Goal: Task Accomplishment & Management: Use online tool/utility

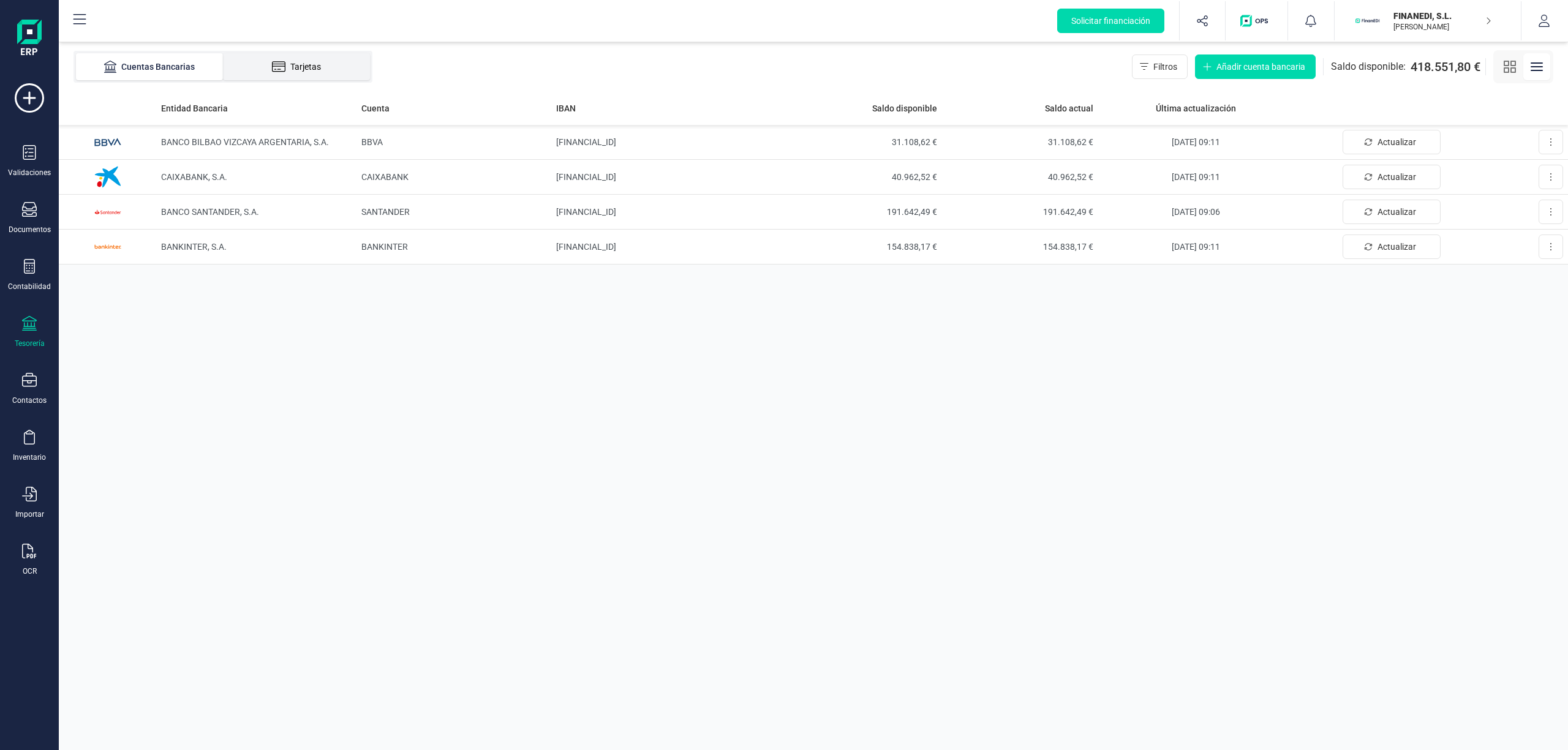
click at [294, 61] on div "Tarjetas" at bounding box center [295, 66] width 98 height 12
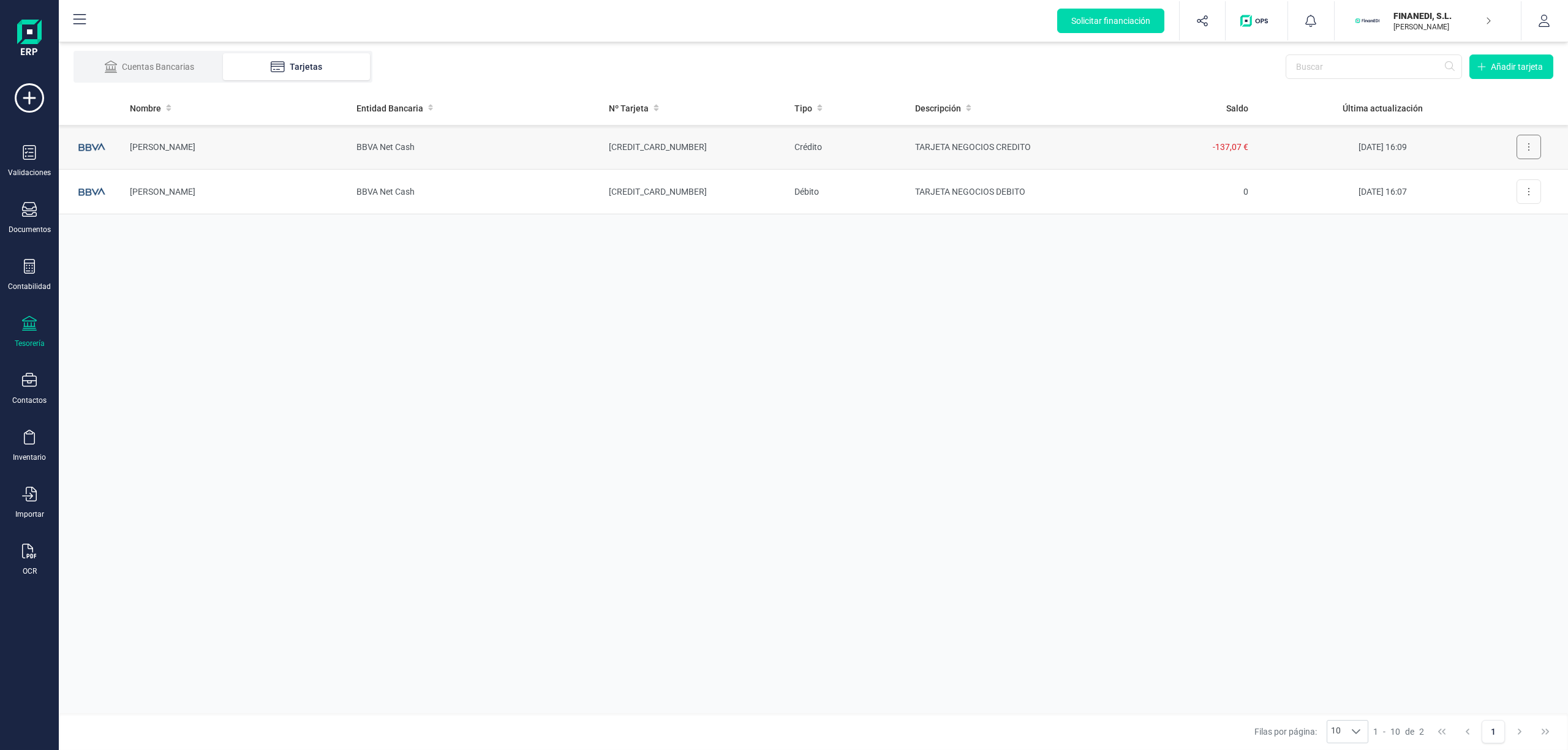
click at [1522, 143] on button at bounding box center [1528, 147] width 25 height 25
click at [1390, 143] on span "[DATE] 16:09" at bounding box center [1382, 147] width 48 height 10
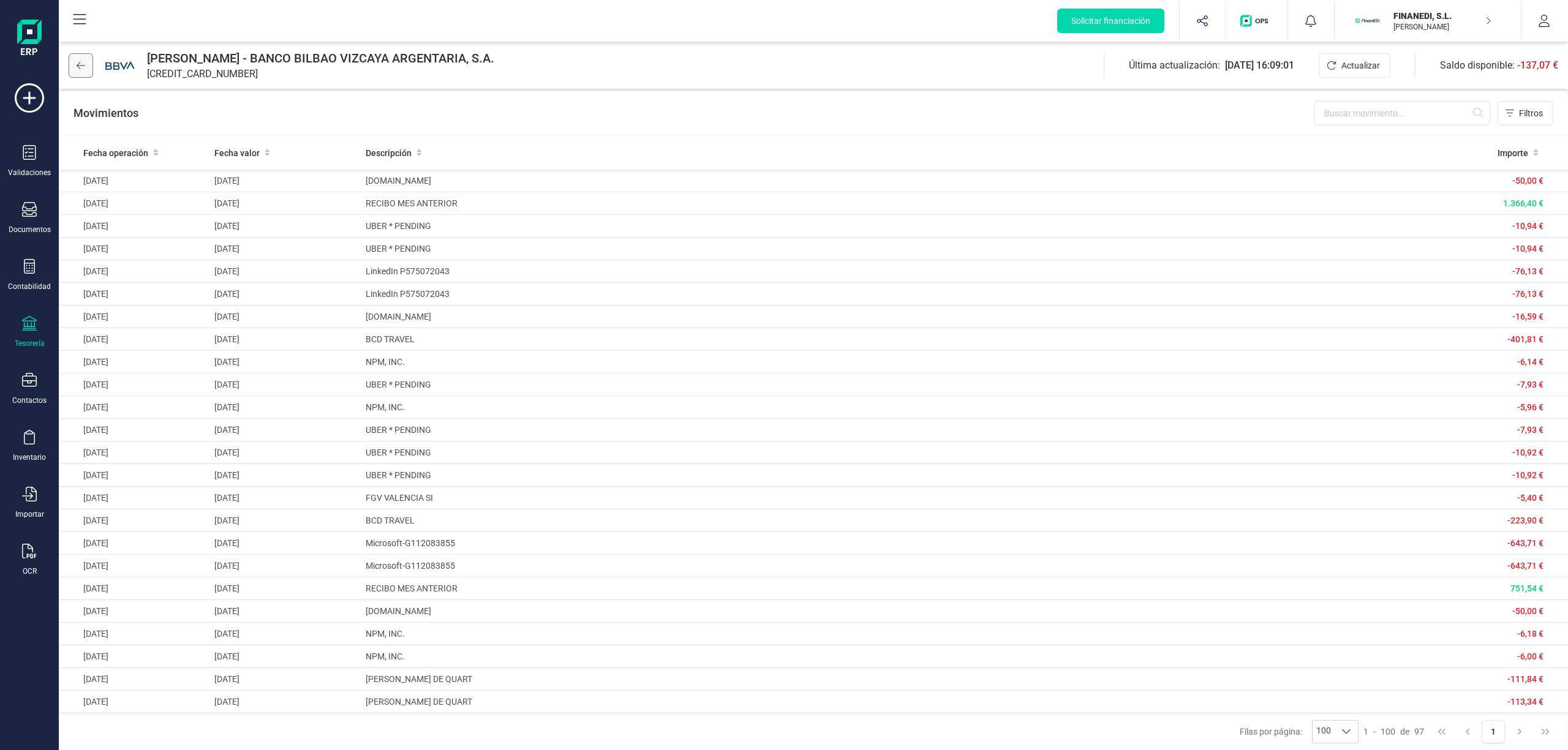
click at [80, 57] on button at bounding box center [81, 65] width 25 height 25
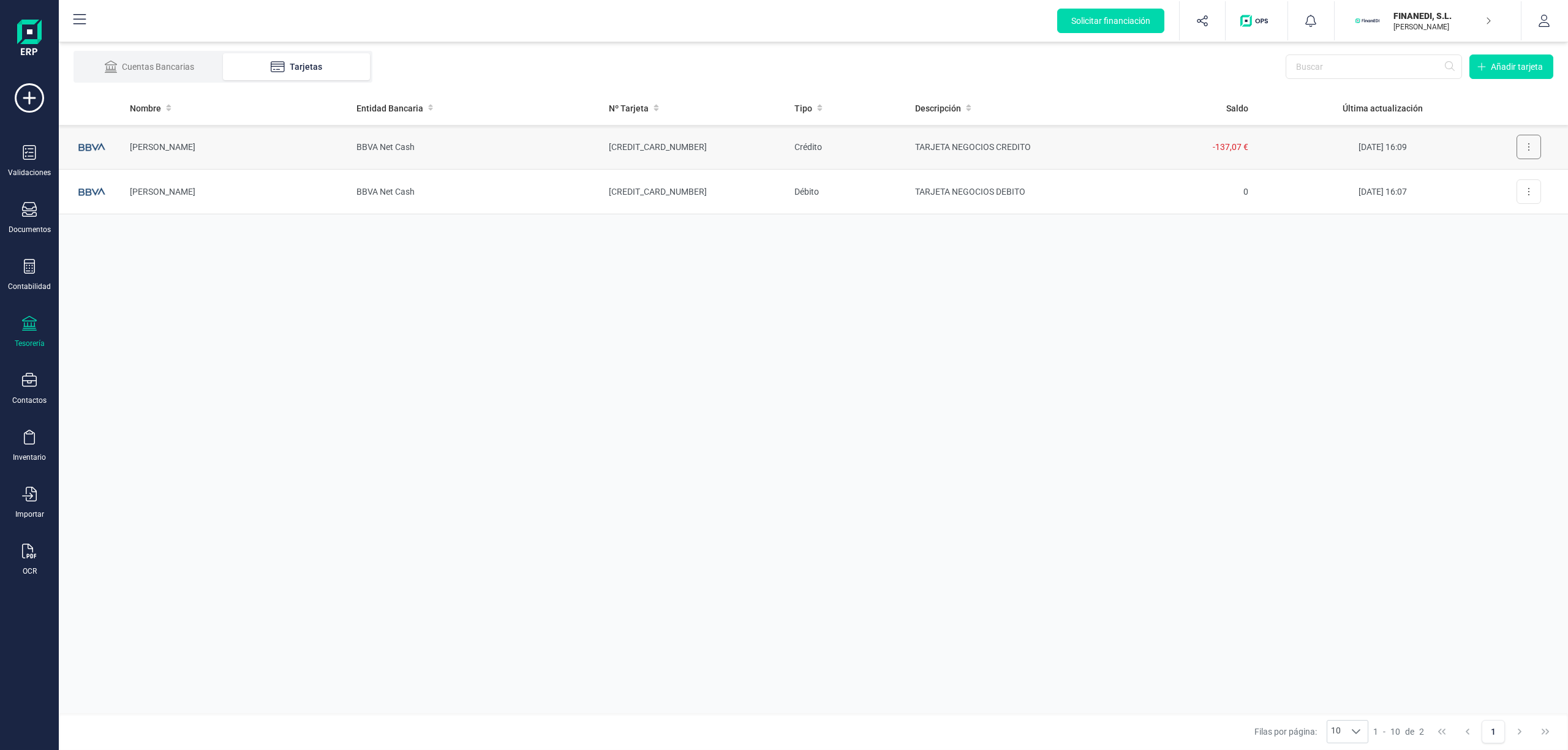
click at [1526, 143] on button at bounding box center [1528, 147] width 25 height 25
click at [148, 70] on div "Cuentas Bancarias" at bounding box center [149, 66] width 98 height 12
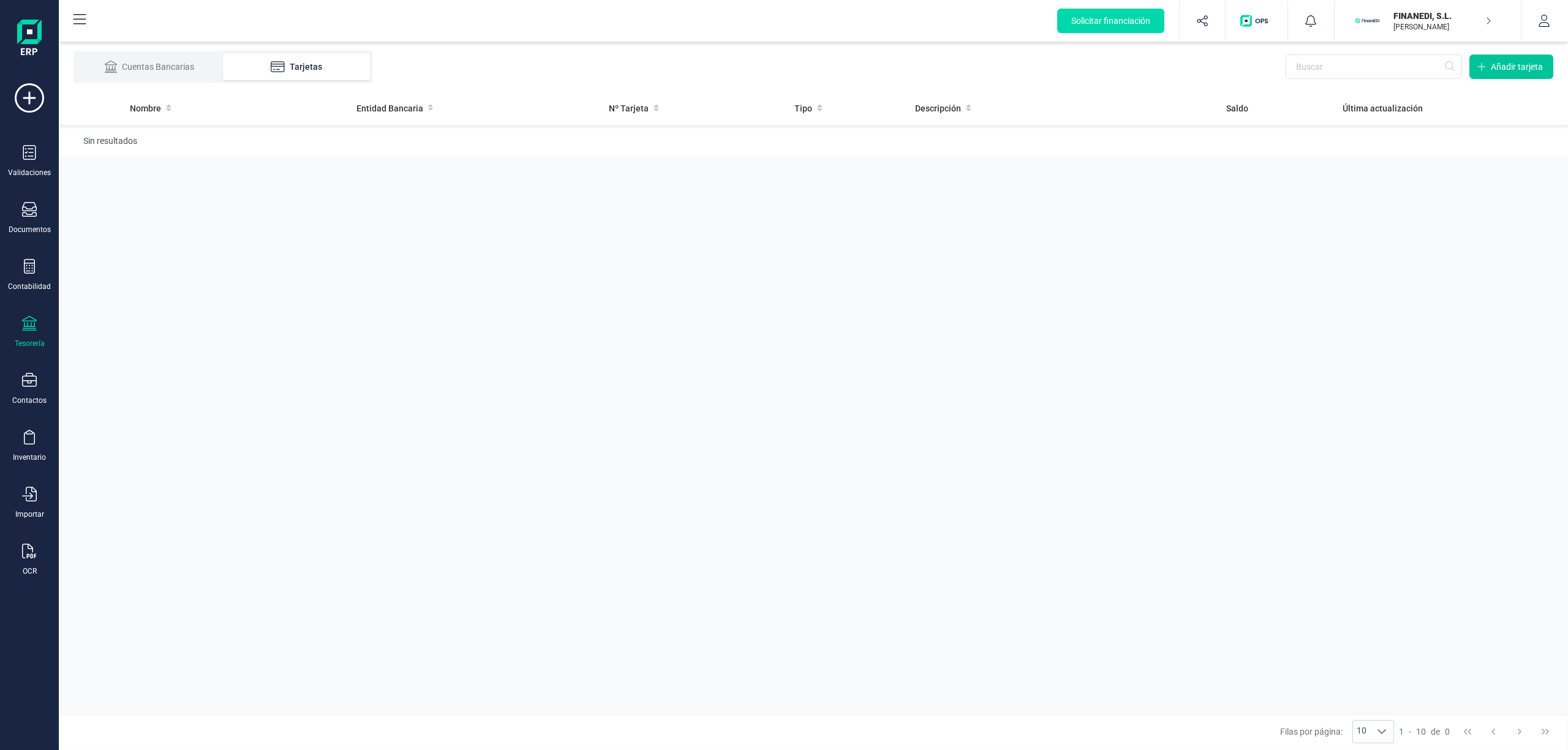
click at [1494, 66] on span "Añadir tarjeta" at bounding box center [1516, 66] width 52 height 12
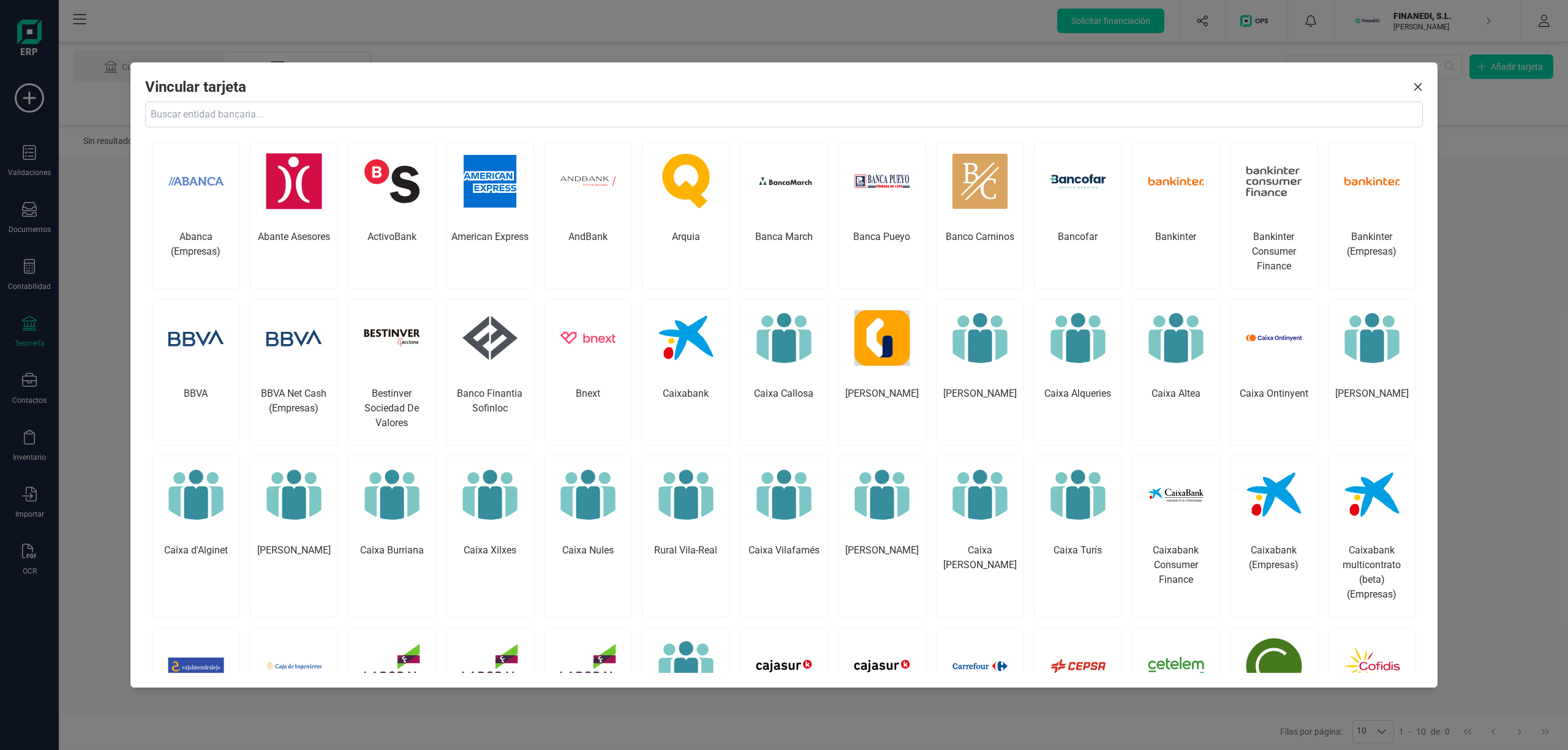
click at [329, 113] on input "text" at bounding box center [784, 115] width 1277 height 25
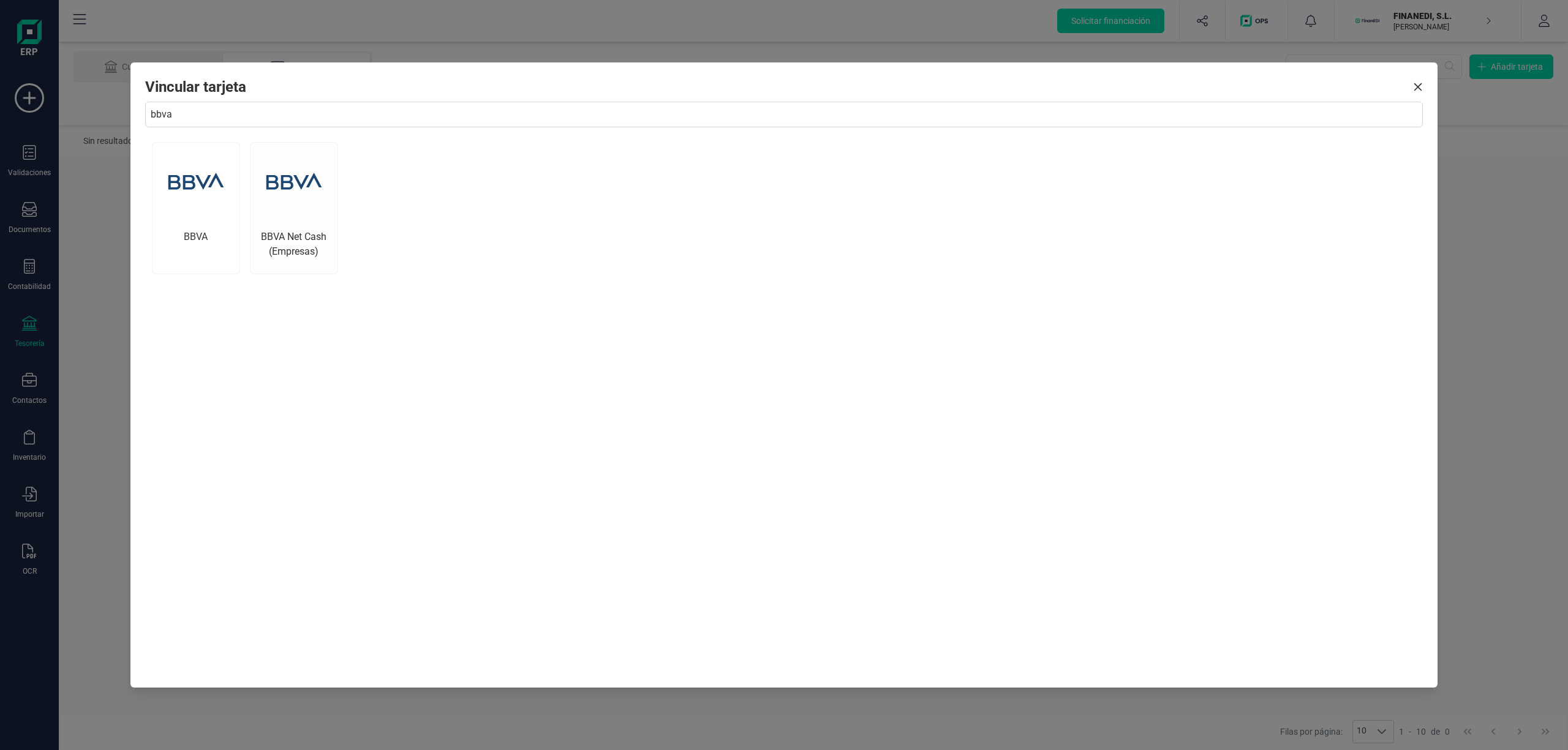
type input "bbva"
click at [287, 221] on li "BBVA Net Cash (Empresas)" at bounding box center [294, 208] width 88 height 132
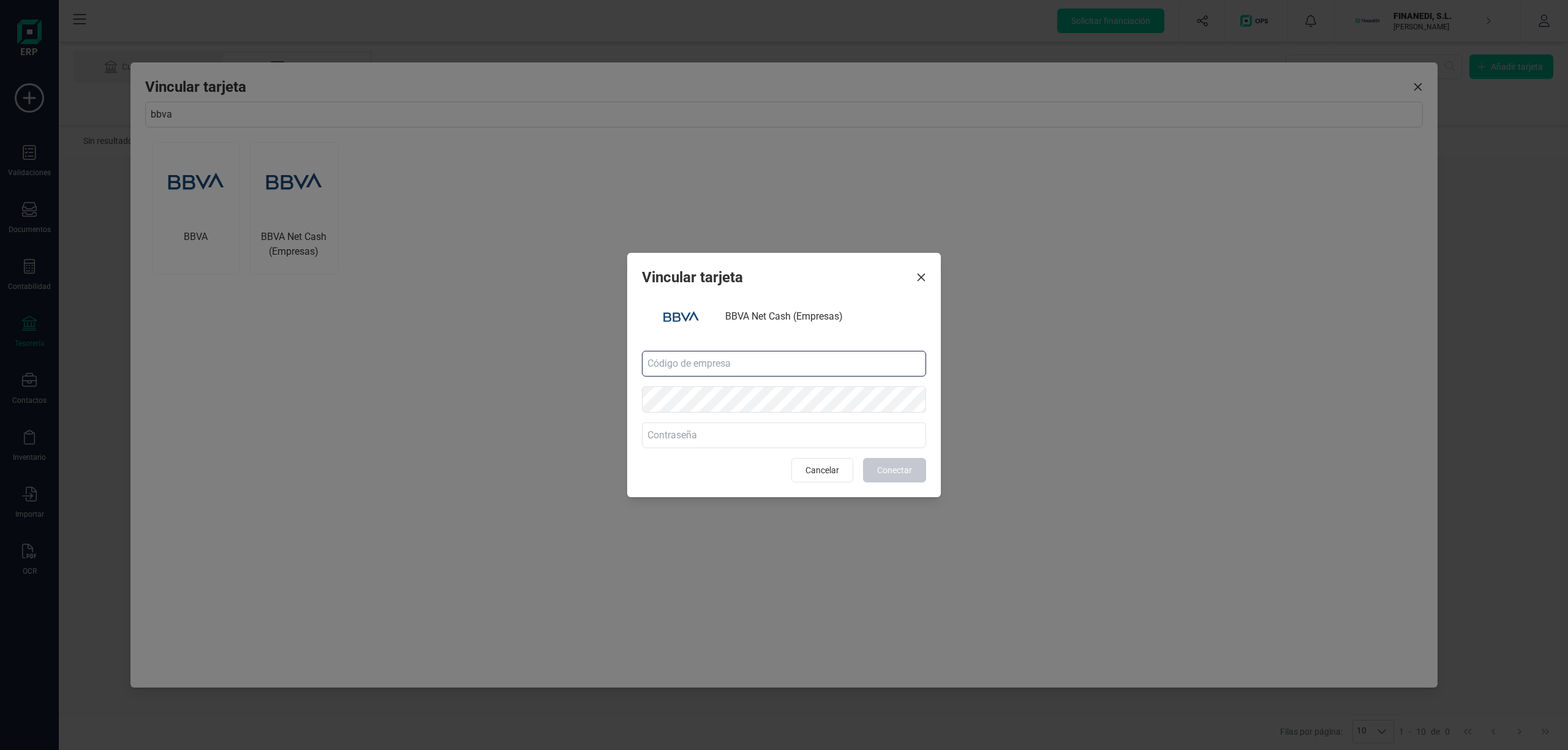
click at [728, 365] on input at bounding box center [784, 363] width 284 height 25
paste input "20788044"
type input "20788044"
click at [660, 439] on input at bounding box center [784, 435] width 284 height 25
paste input "VALencia25"
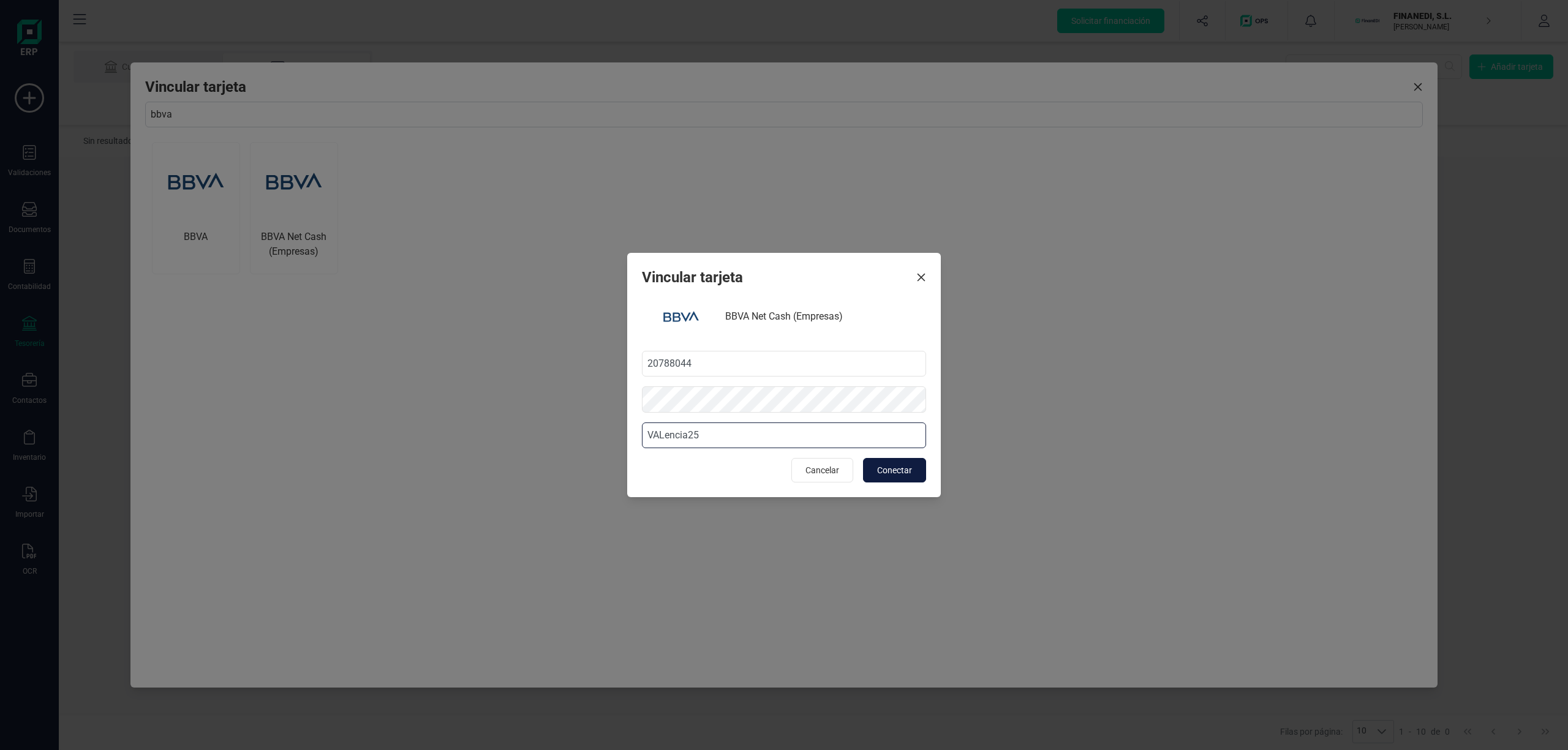
type input "VALencia25"
click at [896, 469] on span "Conectar" at bounding box center [894, 470] width 35 height 12
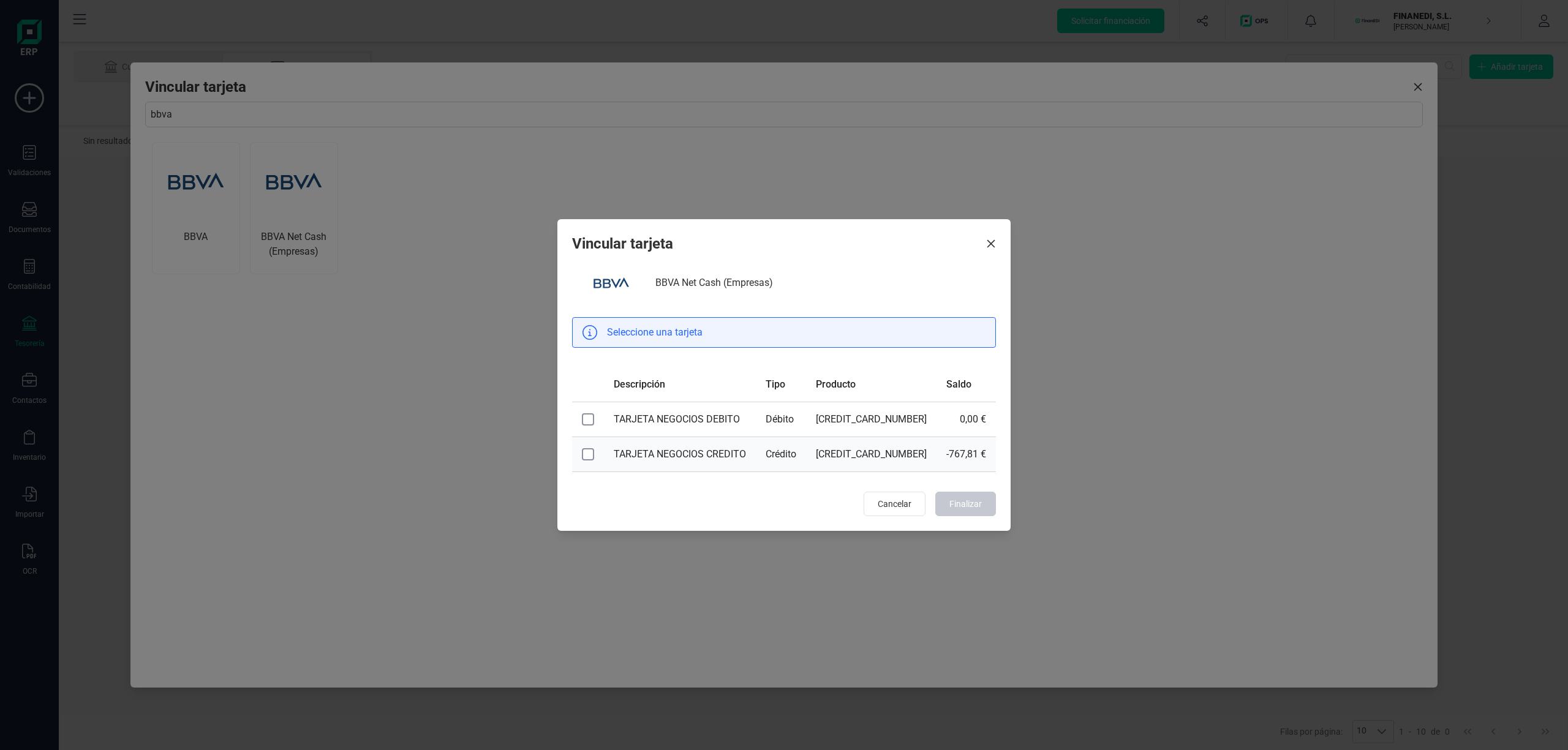
click at [592, 454] on icon at bounding box center [588, 453] width 7 height 4
click at [592, 417] on icon at bounding box center [588, 418] width 7 height 4
click at [592, 454] on icon at bounding box center [588, 453] width 7 height 4
click at [961, 503] on span "Finalizar" at bounding box center [965, 503] width 32 height 12
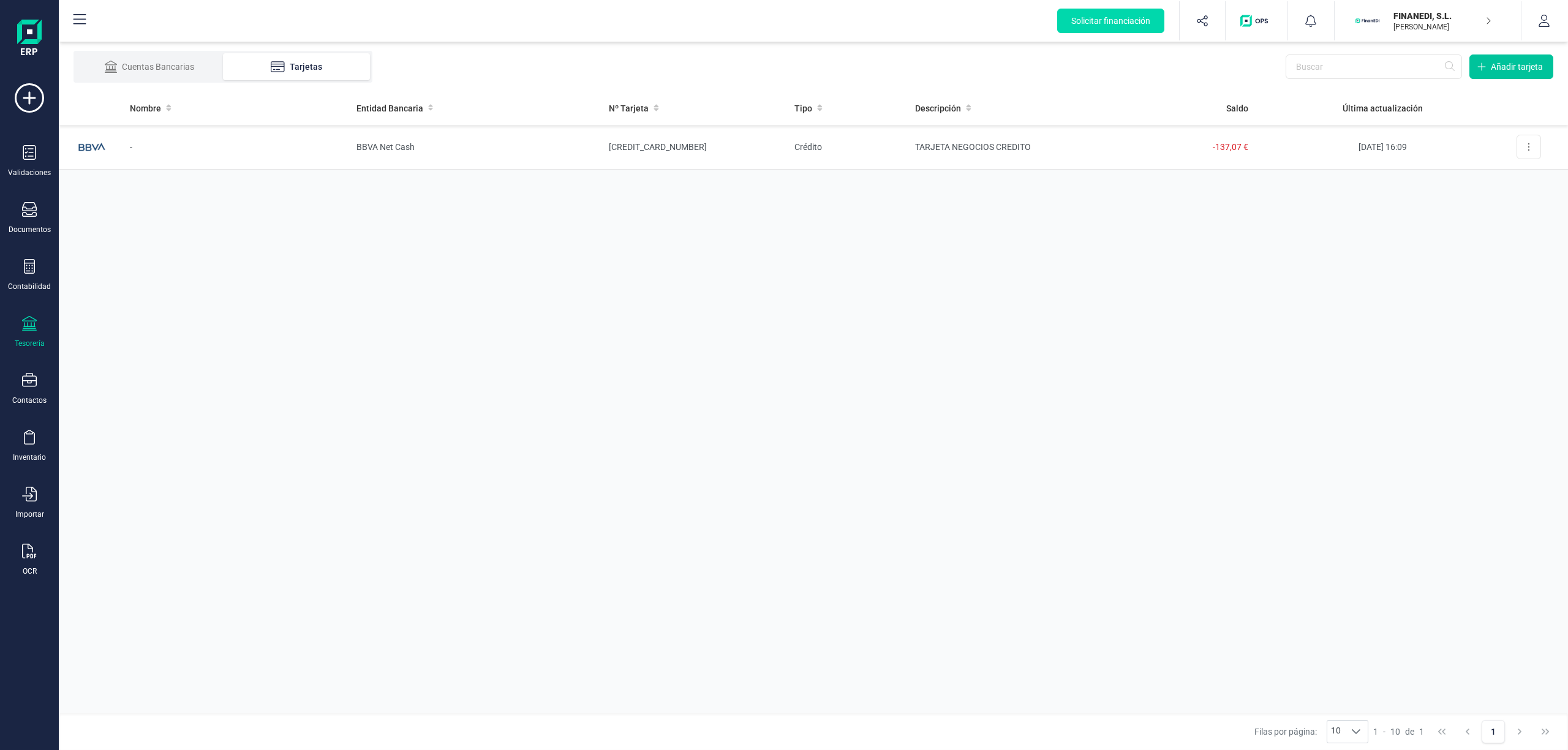
click at [1497, 69] on span "Añadir tarjeta" at bounding box center [1516, 66] width 52 height 12
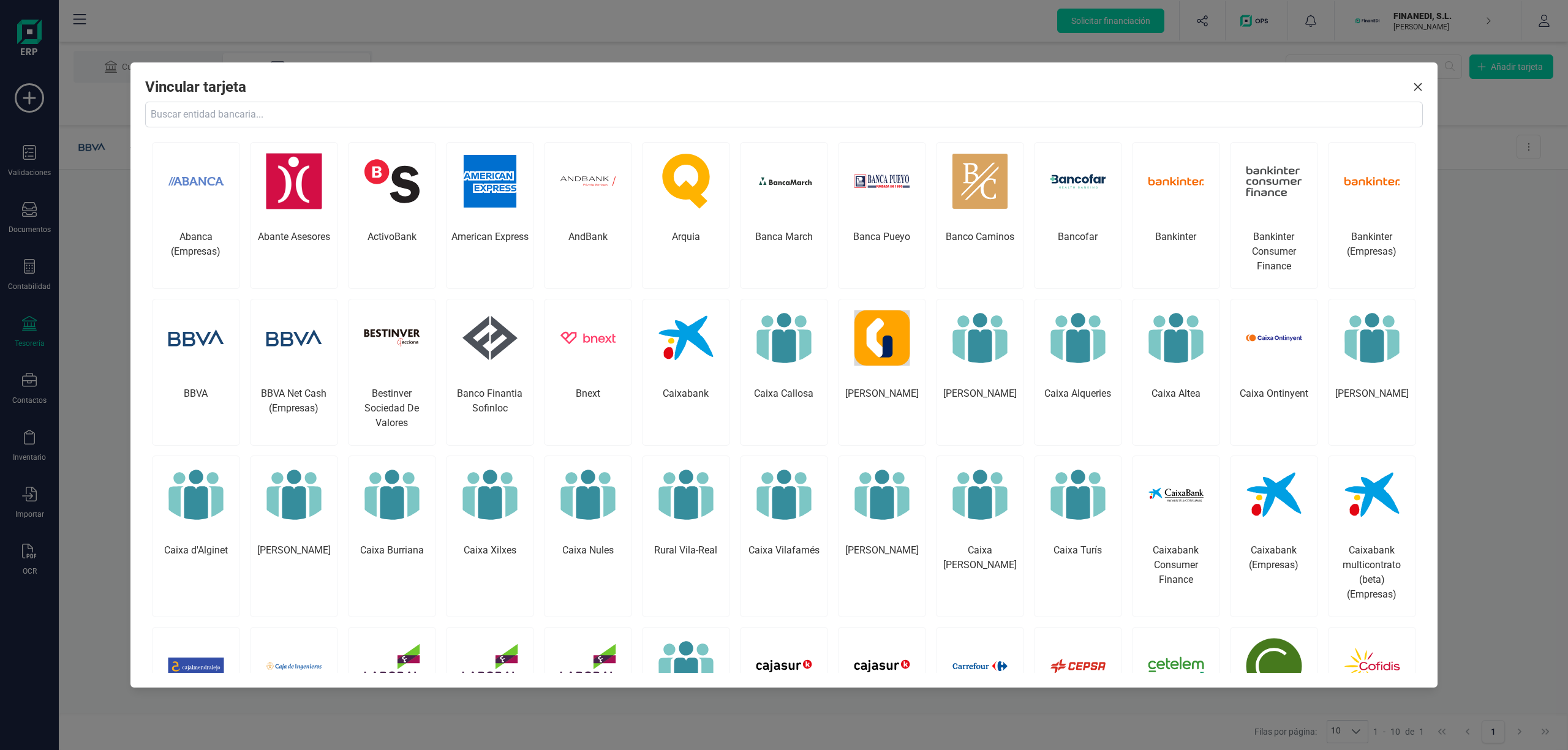
click at [395, 115] on input "text" at bounding box center [784, 115] width 1277 height 25
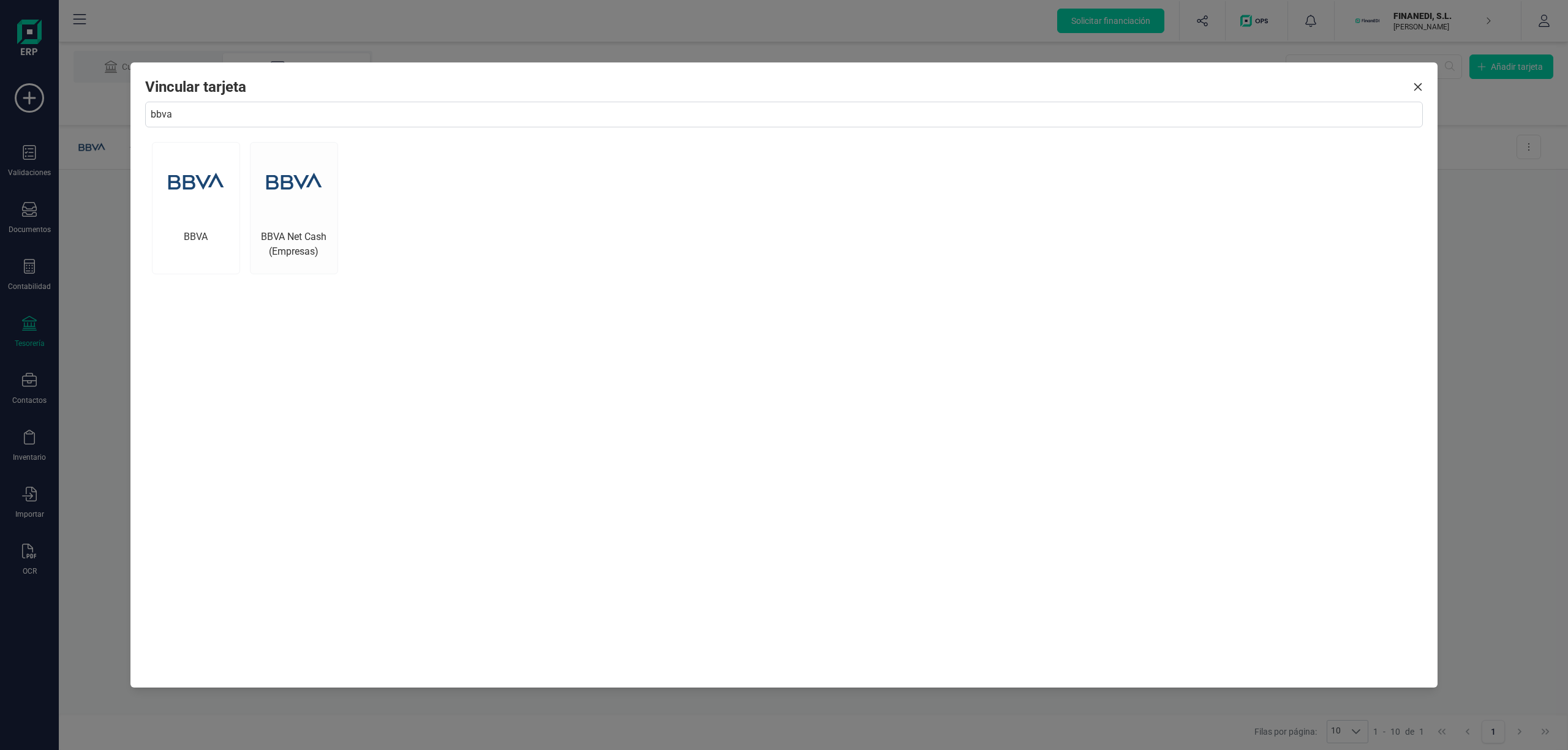
type input "bbva"
click at [289, 208] on img at bounding box center [294, 181] width 77 height 77
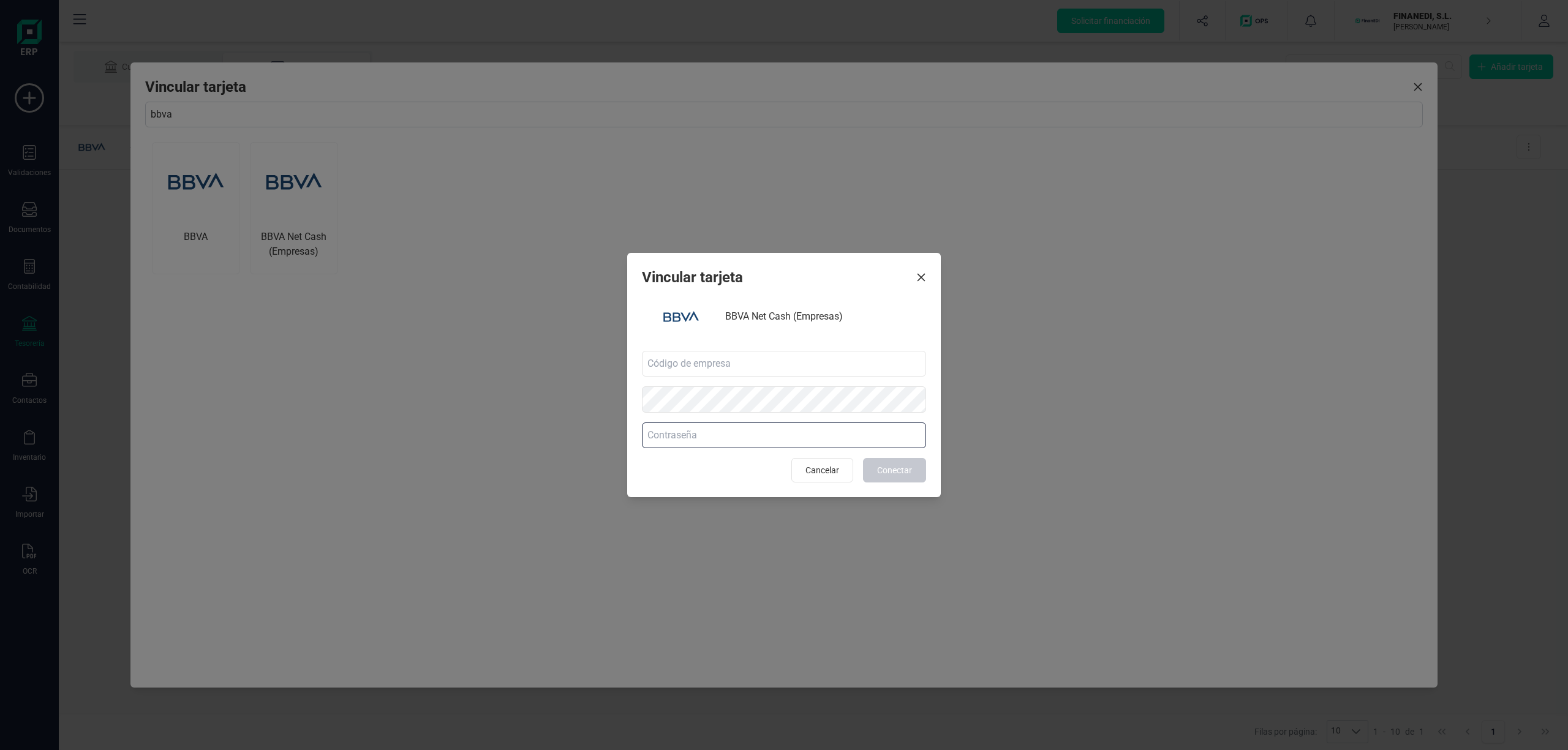
click at [661, 437] on input at bounding box center [784, 435] width 284 height 25
paste input "VALencia25"
type input "VALencia25"
click at [675, 365] on input at bounding box center [784, 363] width 284 height 25
paste input "20788044"
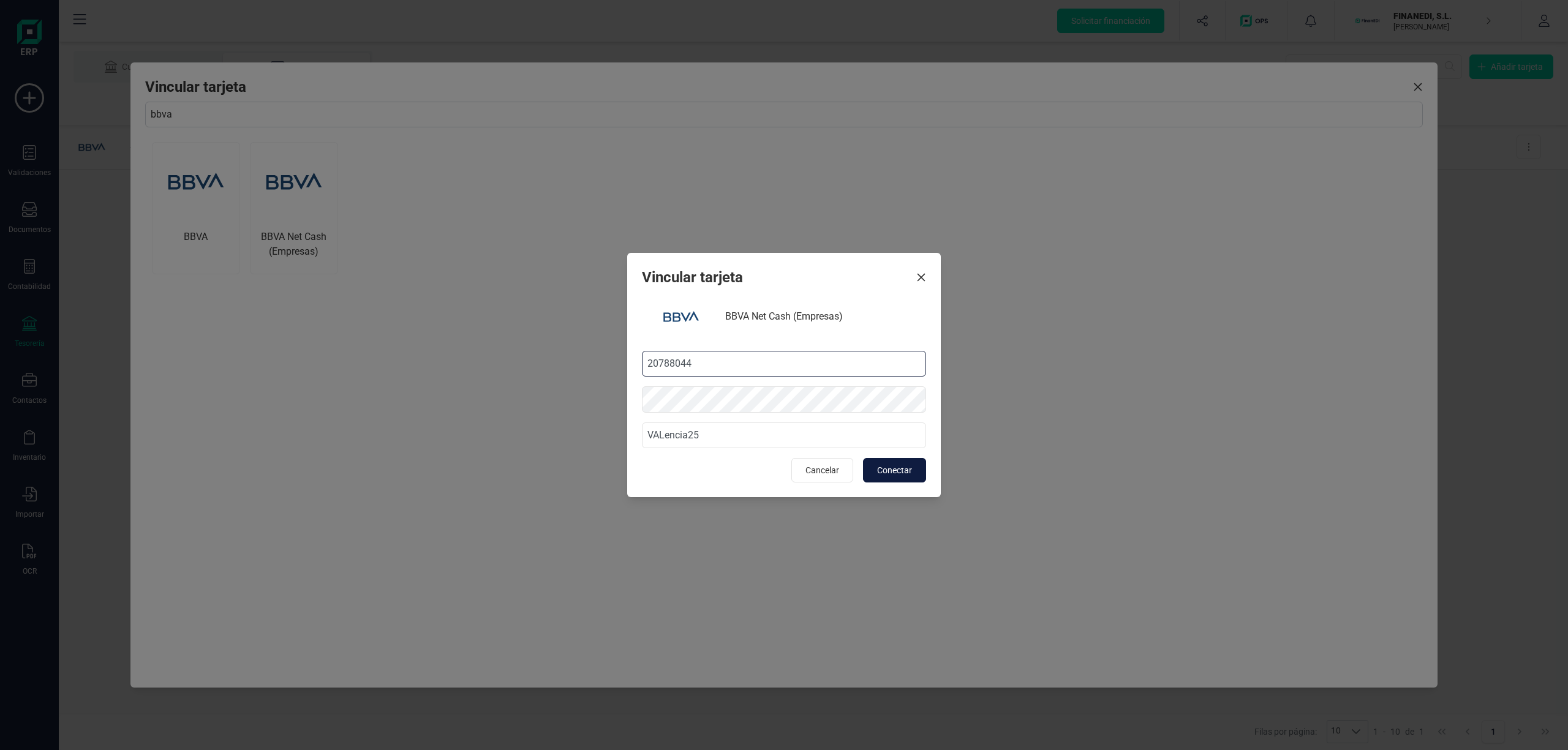
type input "20788044"
click at [880, 470] on span "Conectar" at bounding box center [894, 470] width 35 height 12
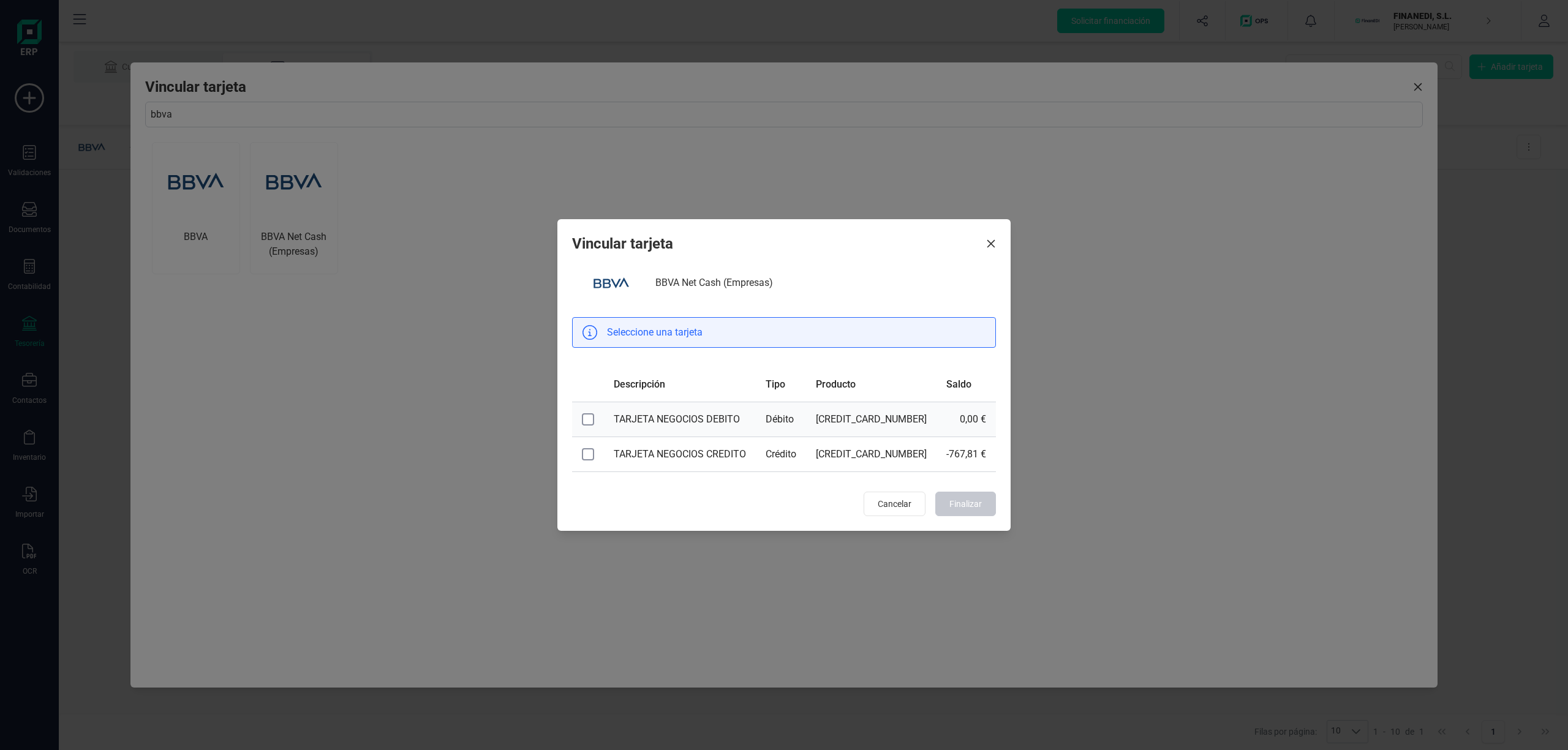
drag, startPoint x: 593, startPoint y: 417, endPoint x: 610, endPoint y: 429, distance: 20.8
click at [593, 417] on icon at bounding box center [589, 420] width 12 height 12
click at [962, 501] on span "Finalizar" at bounding box center [965, 503] width 32 height 12
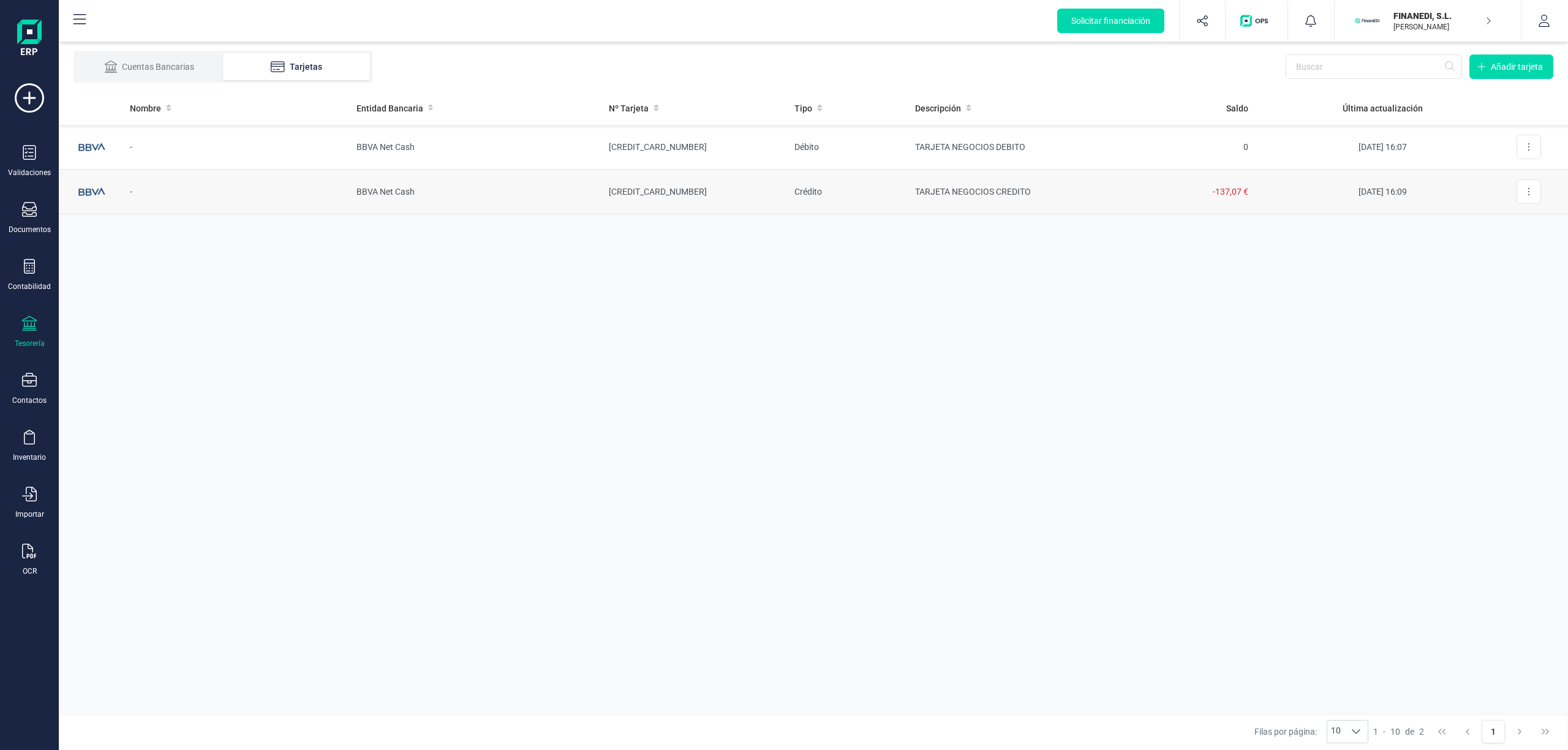
click at [1004, 191] on td "TARJETA NEGOCIOS CREDITO" at bounding box center [1005, 192] width 201 height 45
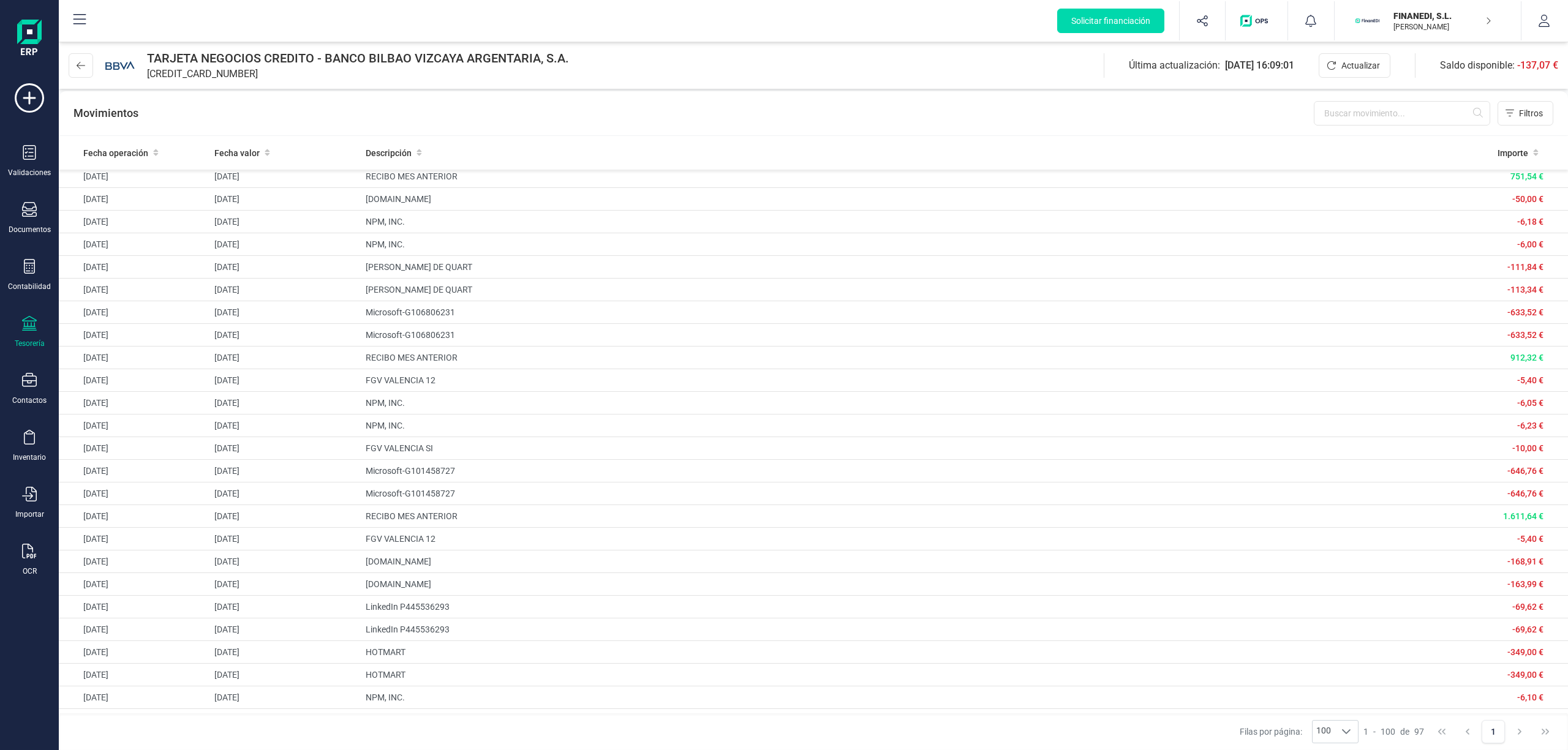
scroll to position [76, 0]
click at [79, 67] on icon at bounding box center [81, 65] width 8 height 10
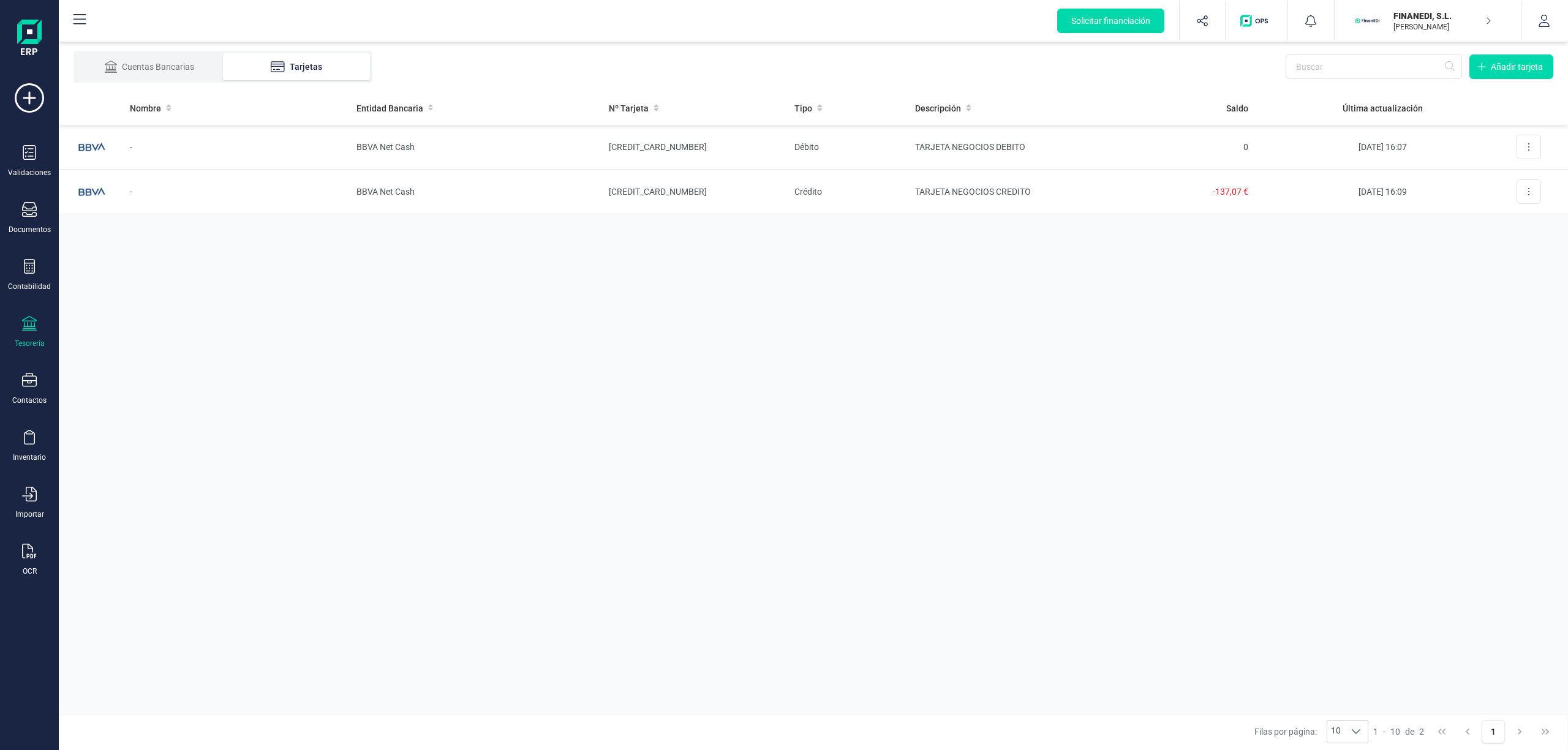
click at [1422, 15] on p "FINANEDI, S.L." at bounding box center [1442, 16] width 98 height 12
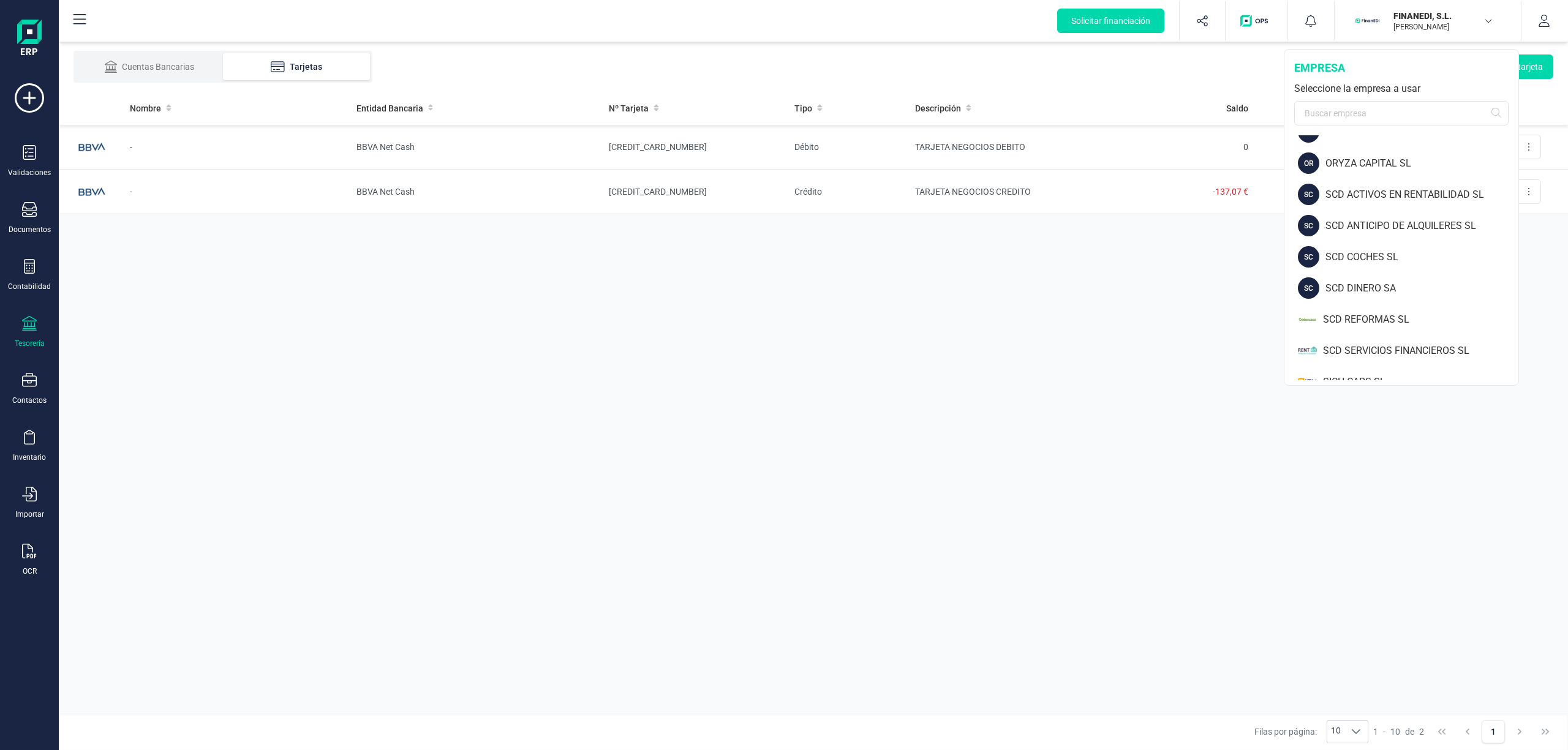
scroll to position [1275, 0]
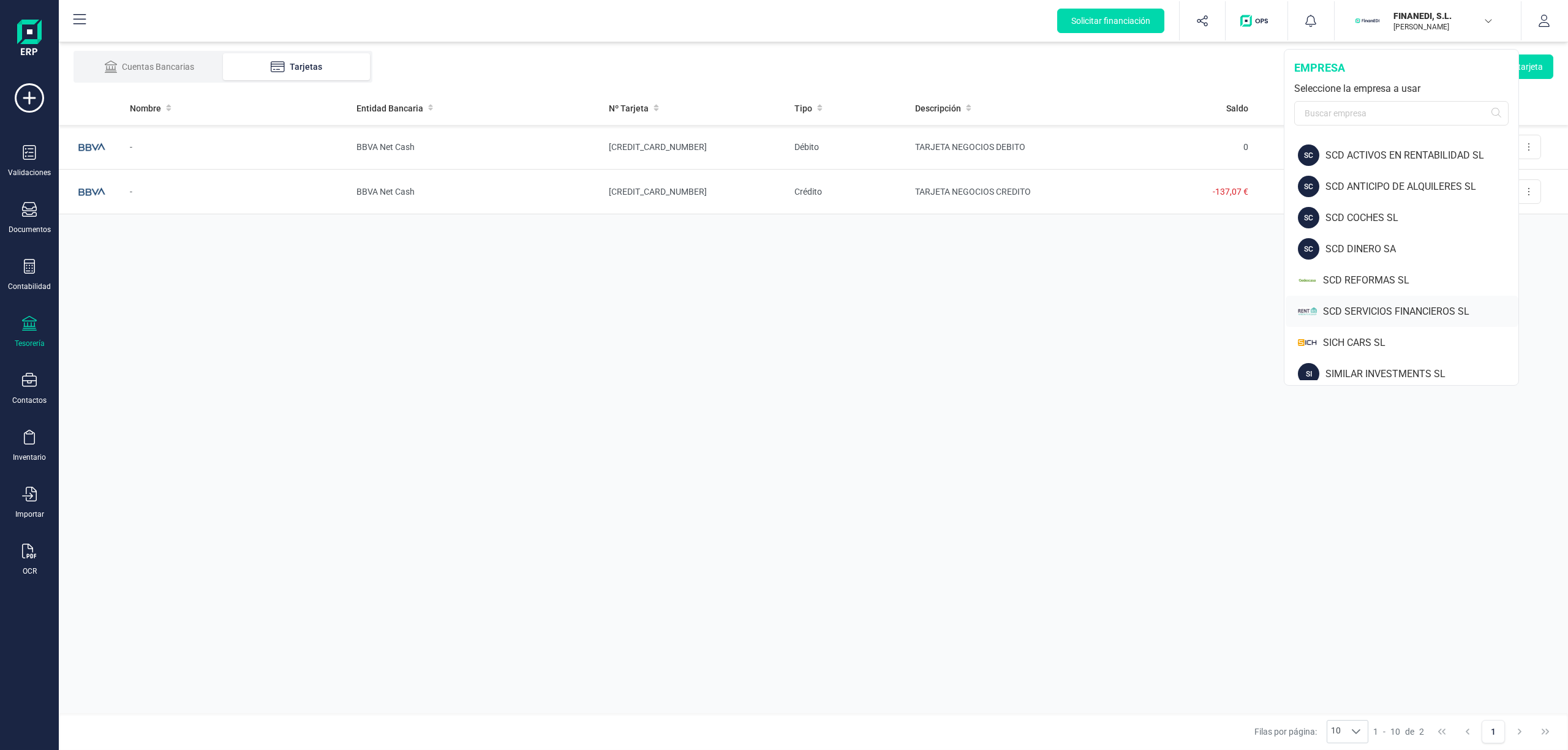
click at [1434, 310] on div "SCD SERVICIOS FINANCIEROS SL" at bounding box center [1420, 311] width 195 height 14
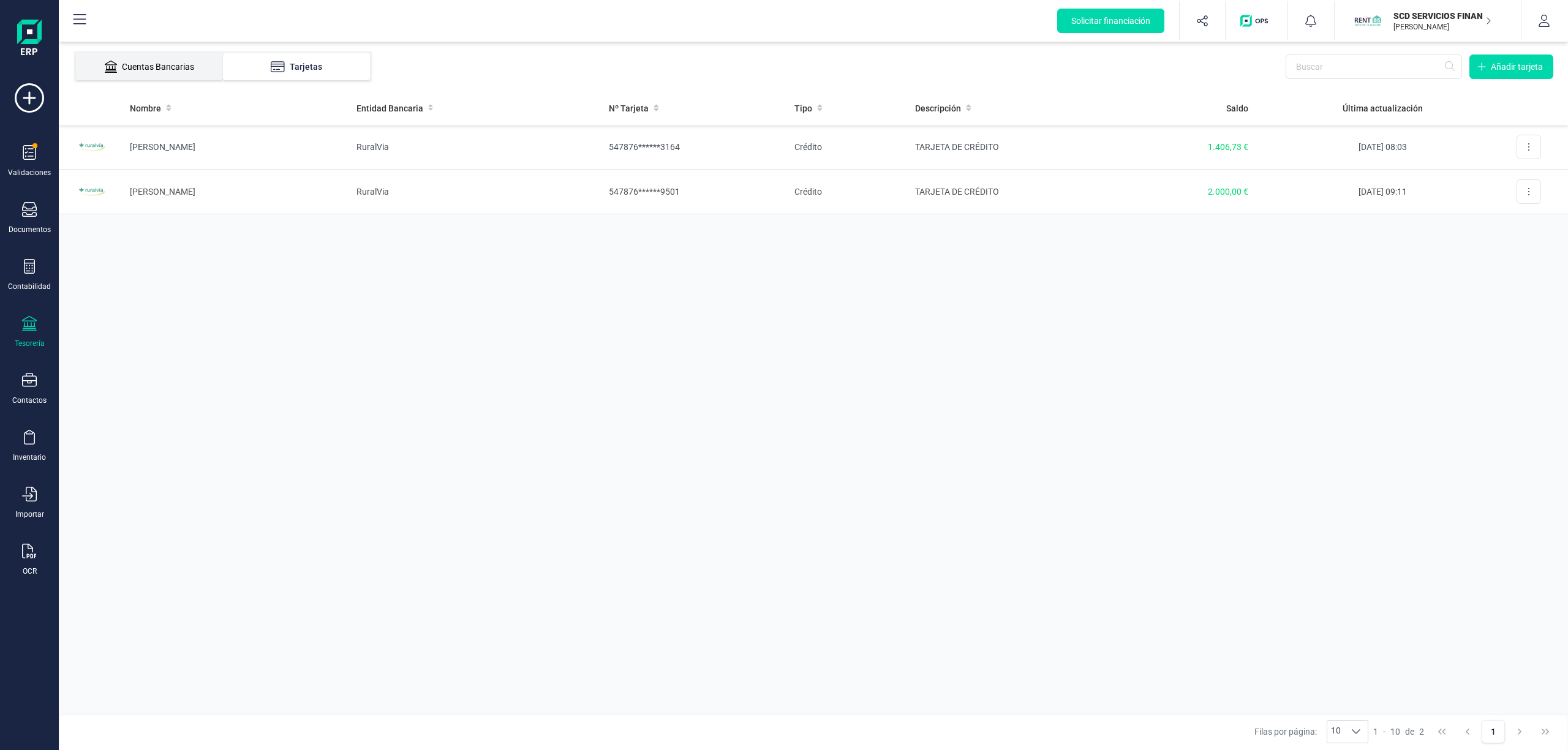
click at [160, 62] on div "Cuentas Bancarias" at bounding box center [149, 66] width 98 height 12
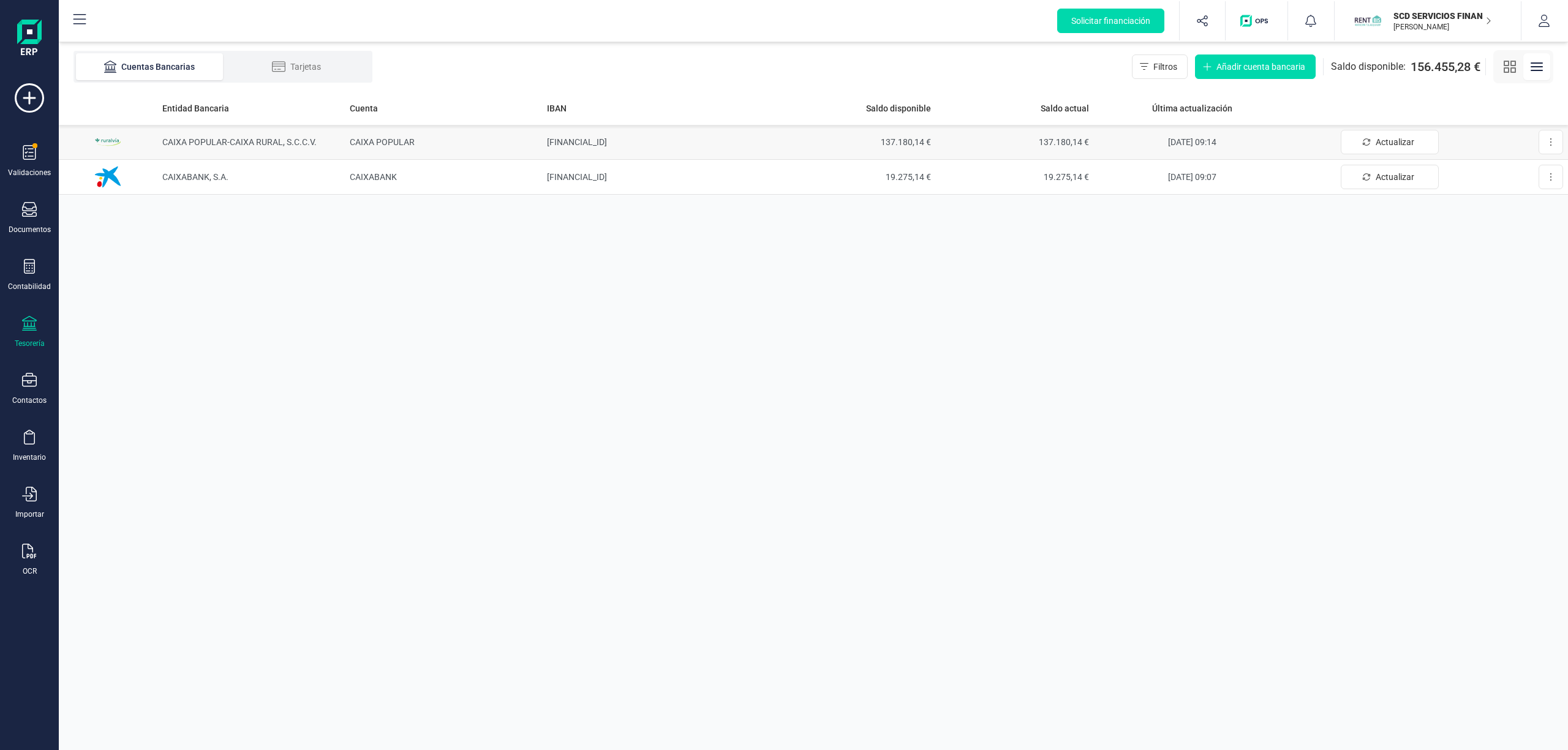
click at [907, 136] on span "137.180,14 €" at bounding box center [857, 142] width 149 height 12
